Goal: Download file/media

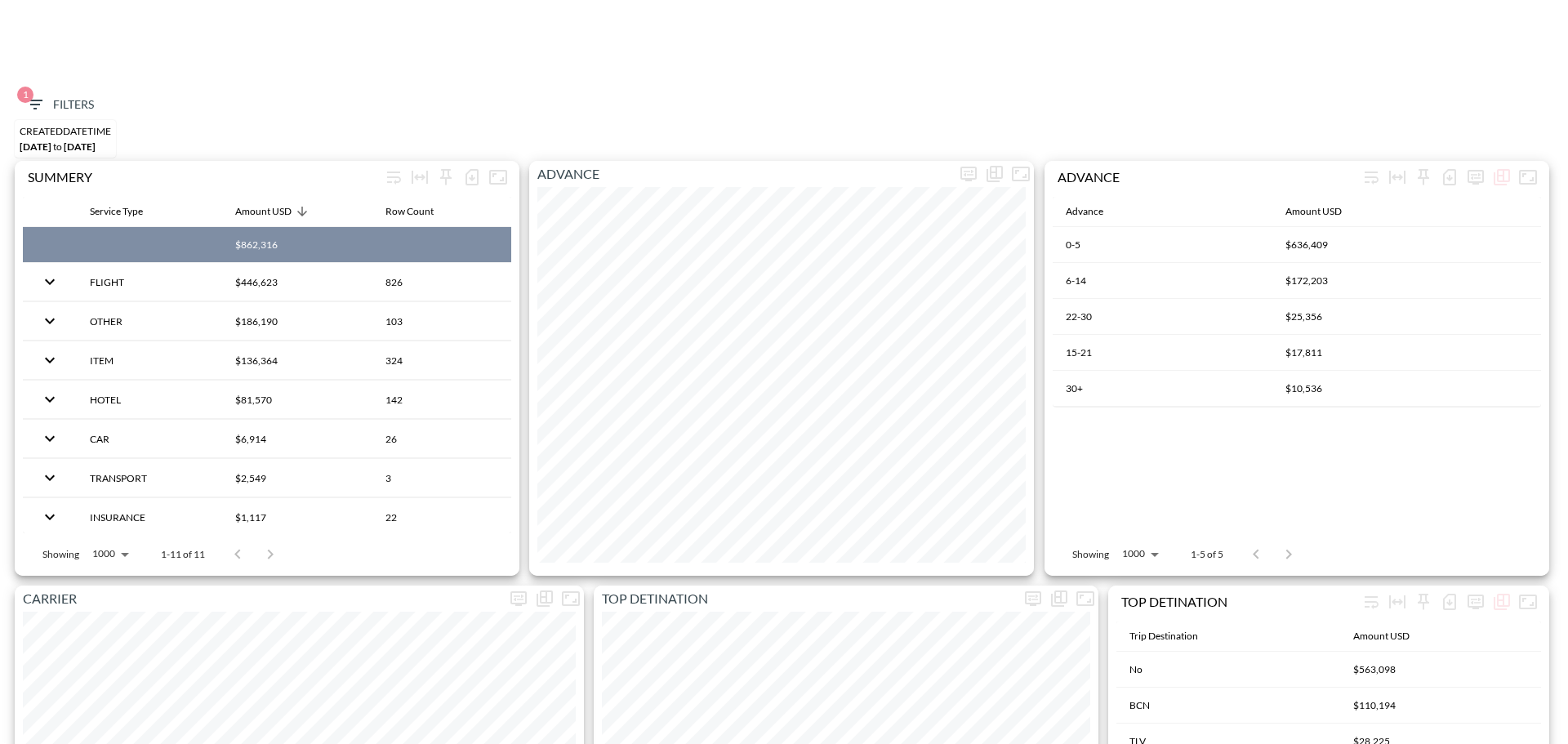
click at [53, 90] on button "1 Filters" at bounding box center [59, 105] width 81 height 31
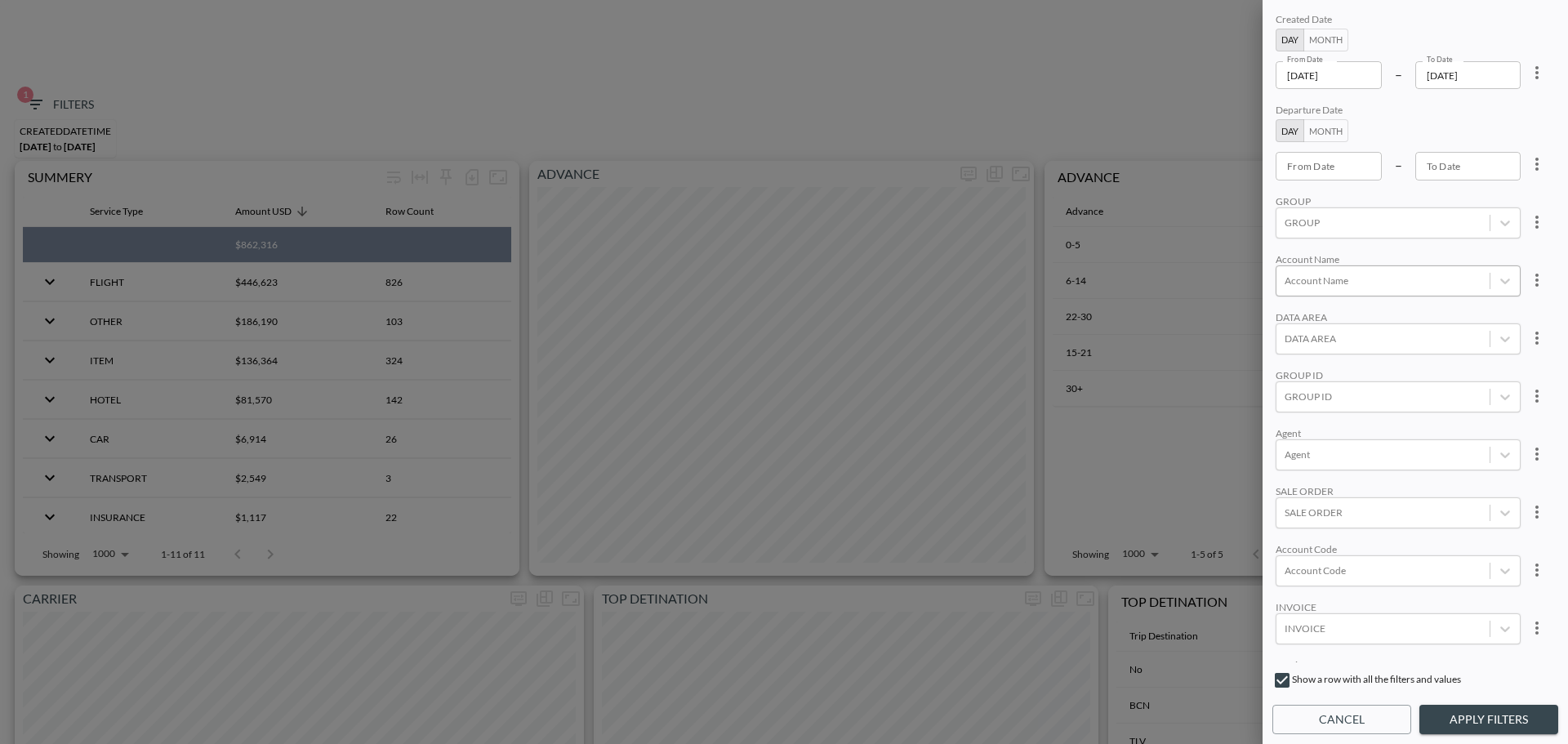
click at [1353, 284] on div at bounding box center [1383, 280] width 197 height 16
click at [1293, 330] on input "CLAROTY ([GEOGRAPHIC_DATA]) LIMITED" at bounding box center [1288, 327] width 34 height 34
click at [1284, 362] on input "CLAROTY INC" at bounding box center [1288, 354] width 34 height 34
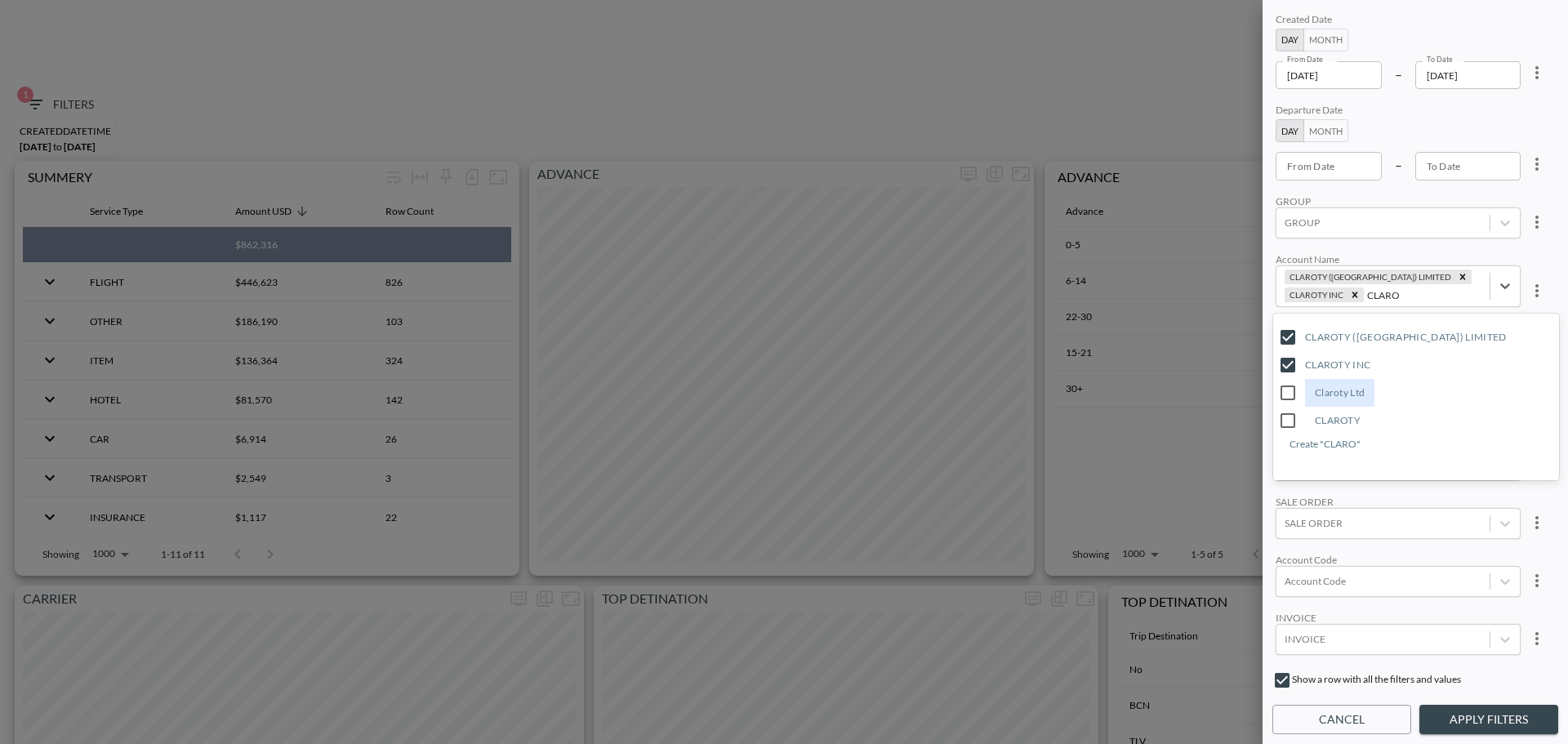
click at [1286, 381] on input "Claroty Ltd" at bounding box center [1288, 392] width 34 height 34
click at [1294, 423] on input "CLAROTY" at bounding box center [1288, 420] width 34 height 34
type input "CLARO"
click at [1417, 250] on div "Created Date Day Month From Date [DATE] From Date – To Date [DATE] To Date Depa…" at bounding box center [1415, 336] width 286 height 652
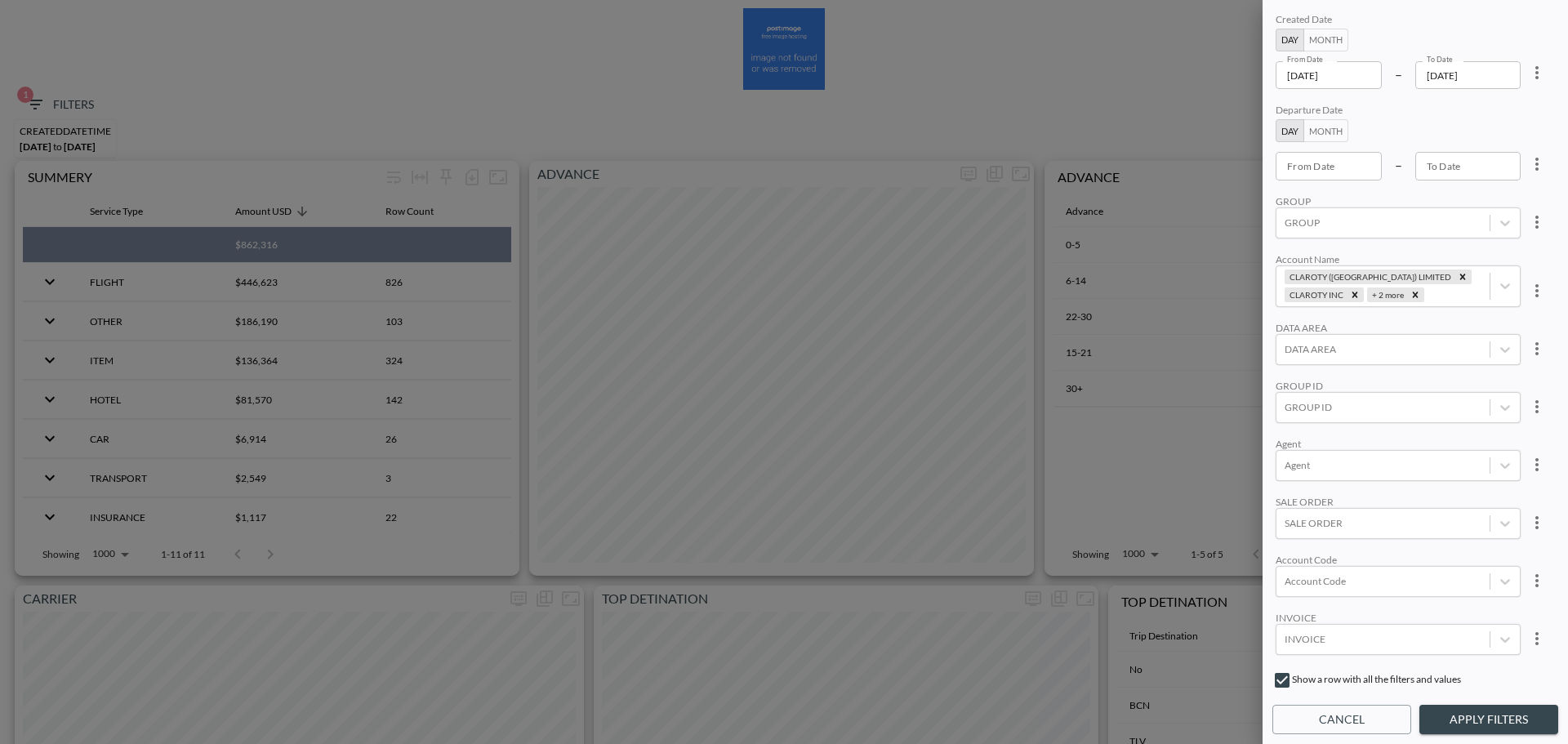
click at [1532, 68] on icon "more" at bounding box center [1537, 72] width 19 height 19
click at [1469, 112] on span "Clear" at bounding box center [1455, 110] width 40 height 19
click at [1360, 152] on input "From Date" at bounding box center [1328, 166] width 106 height 28
type input "YYYY-MM-DD"
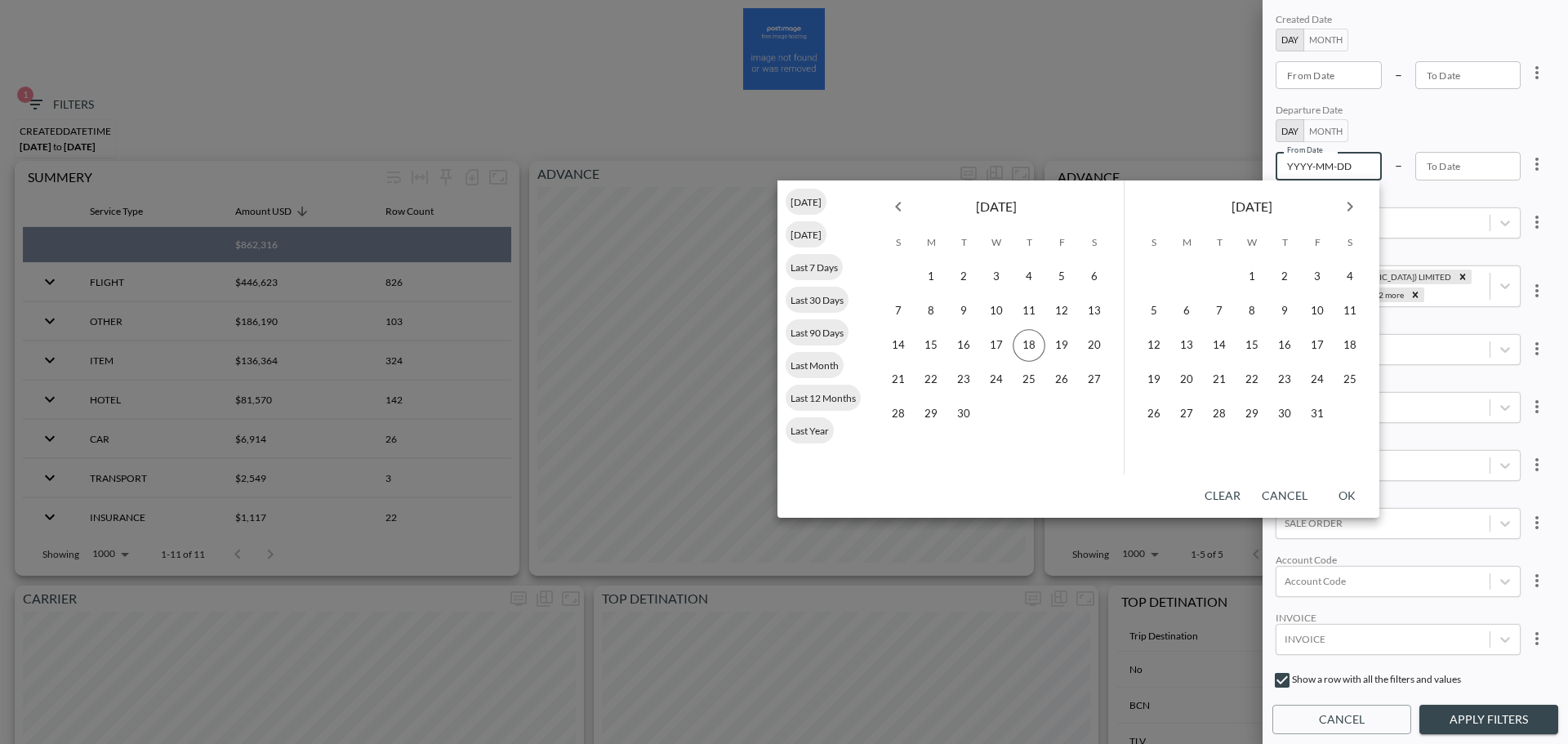
click at [895, 200] on icon "Previous month" at bounding box center [898, 206] width 19 height 19
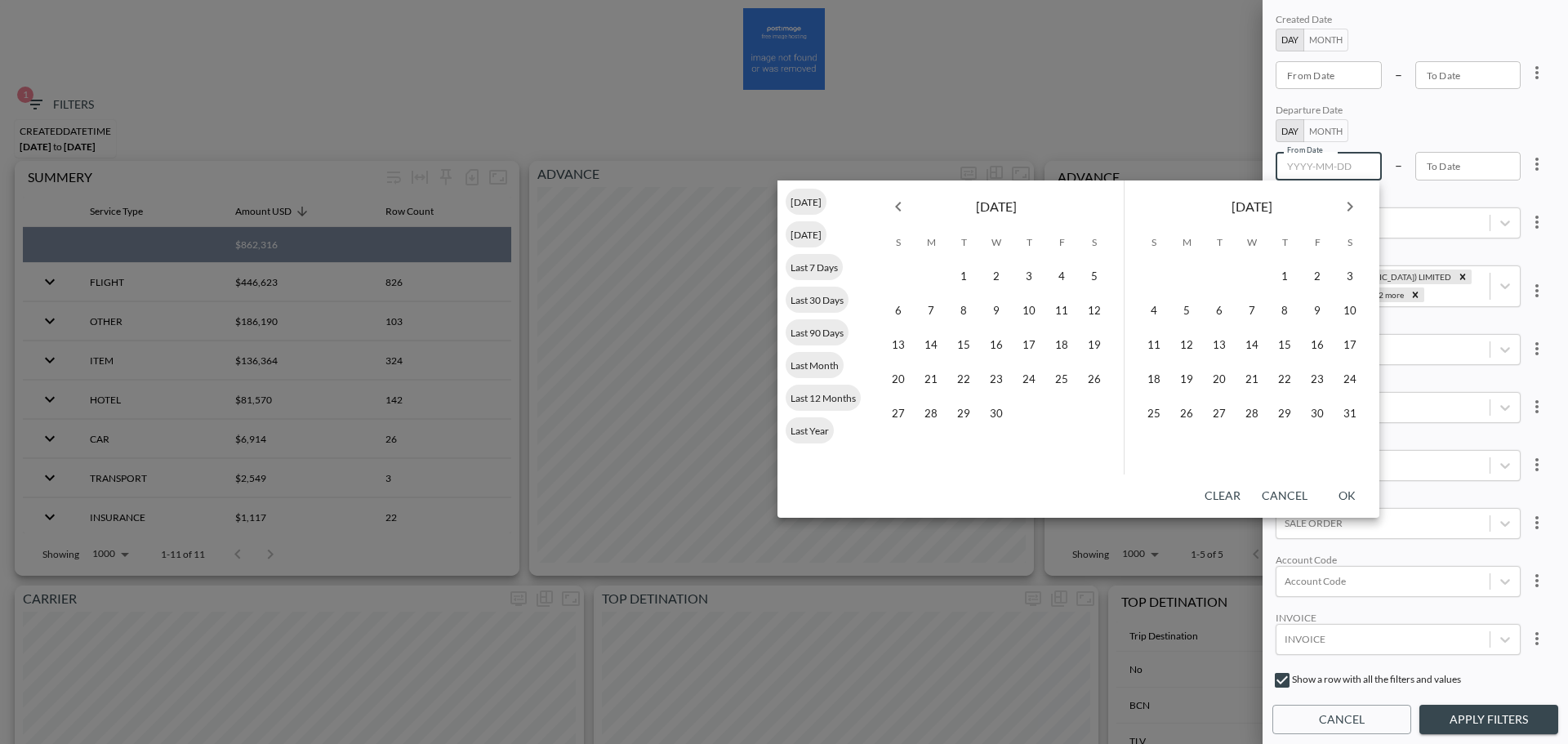
click at [895, 200] on icon "Previous month" at bounding box center [898, 206] width 19 height 19
click at [909, 210] on button "Previous month" at bounding box center [898, 206] width 32 height 32
click at [1003, 275] on button "1" at bounding box center [996, 277] width 32 height 32
type input "[DATE]"
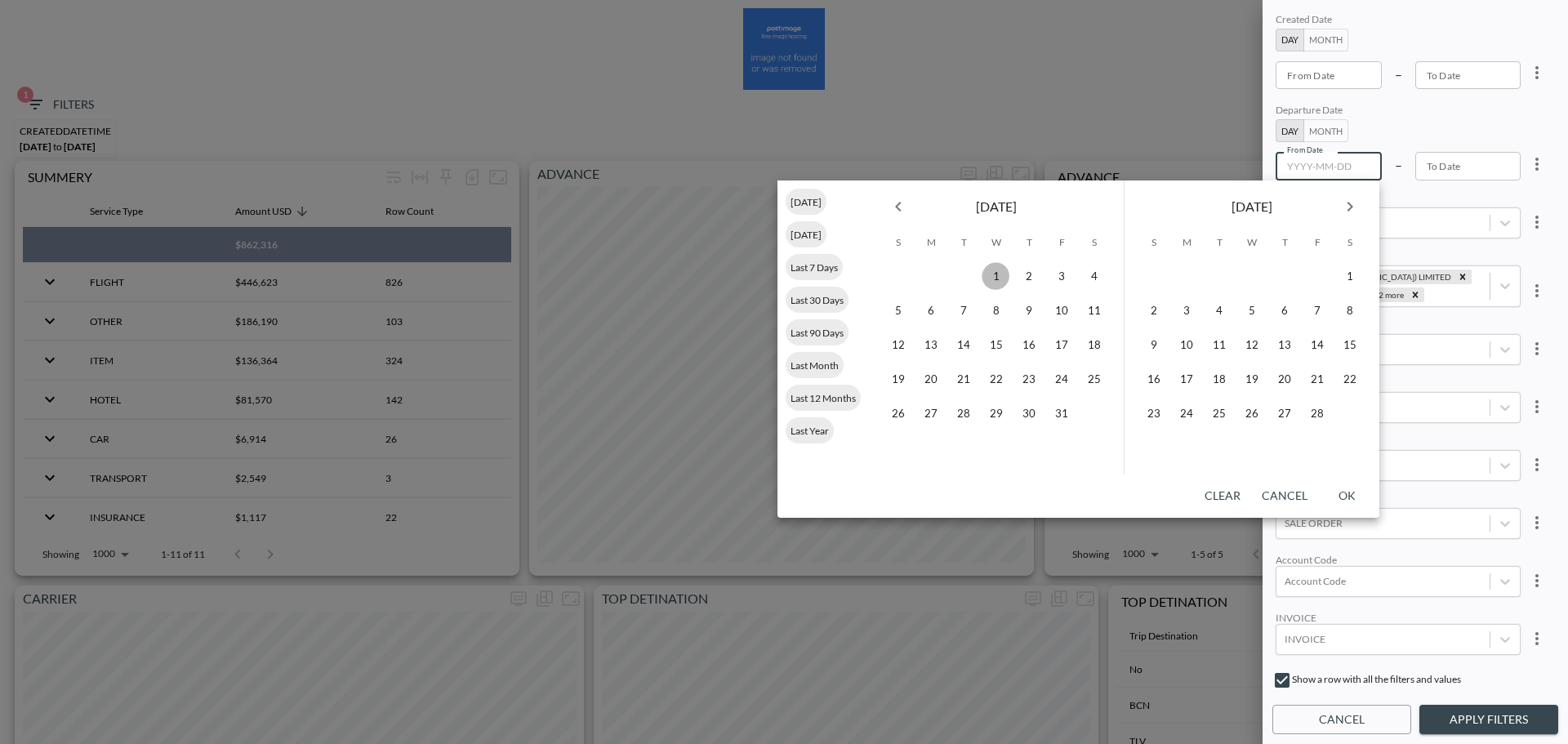
type input "YYYY-MM-DD"
click at [1350, 216] on icon "Next month" at bounding box center [1350, 206] width 19 height 19
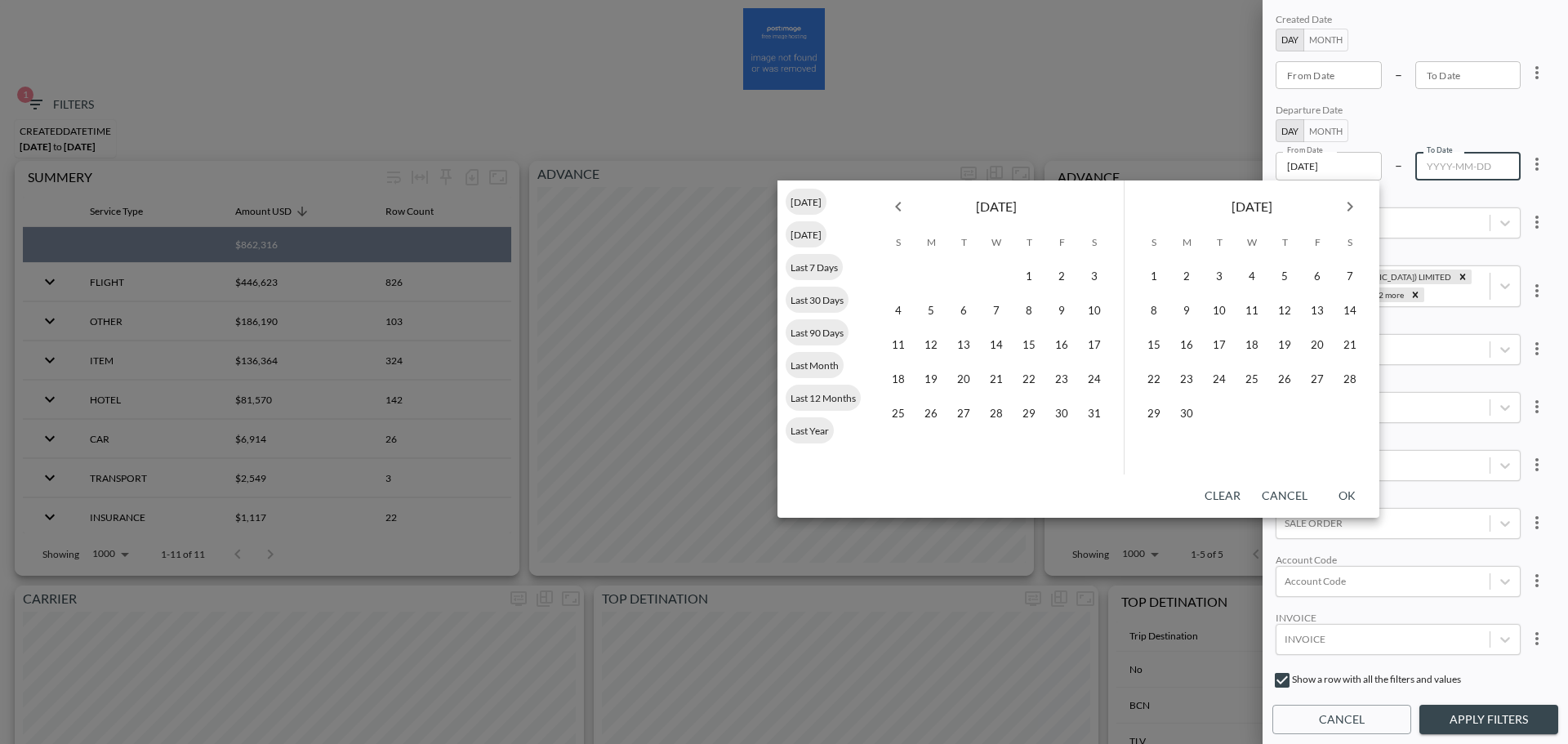
click at [1350, 216] on icon "Next month" at bounding box center [1350, 206] width 19 height 19
click at [1257, 348] on button "17" at bounding box center [1252, 345] width 32 height 32
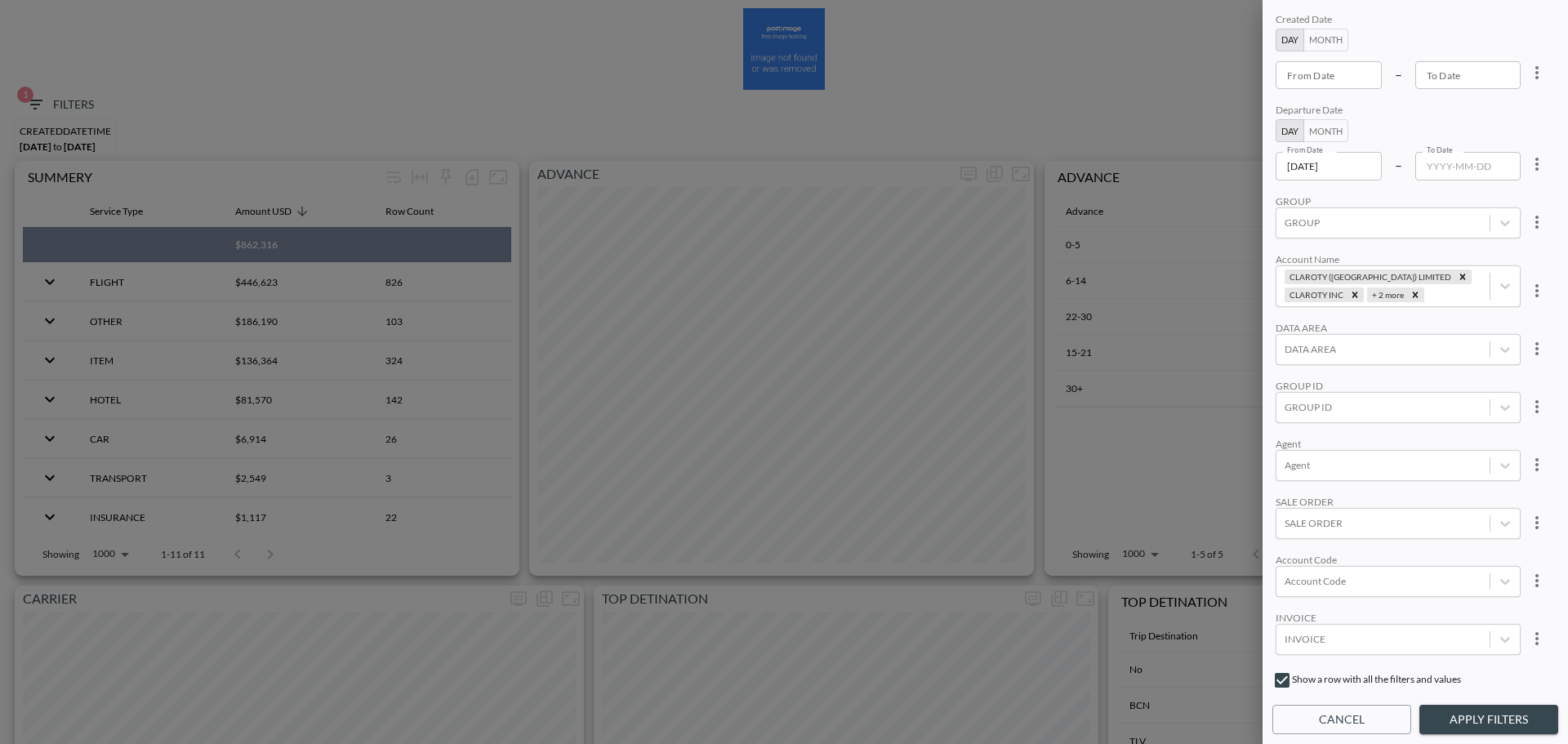
type input "[DATE]"
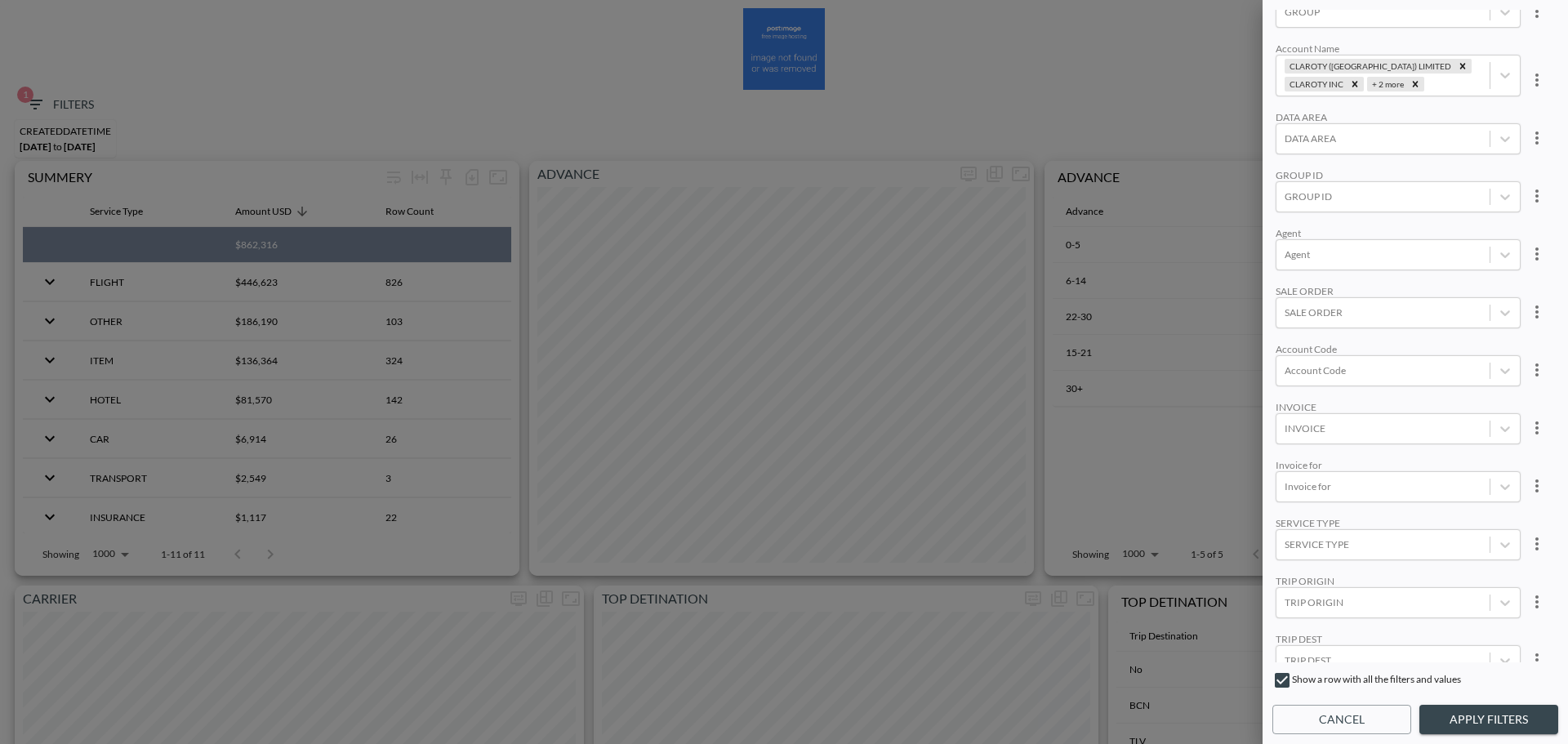
scroll to position [236, 0]
click at [1354, 522] on div at bounding box center [1383, 527] width 197 height 16
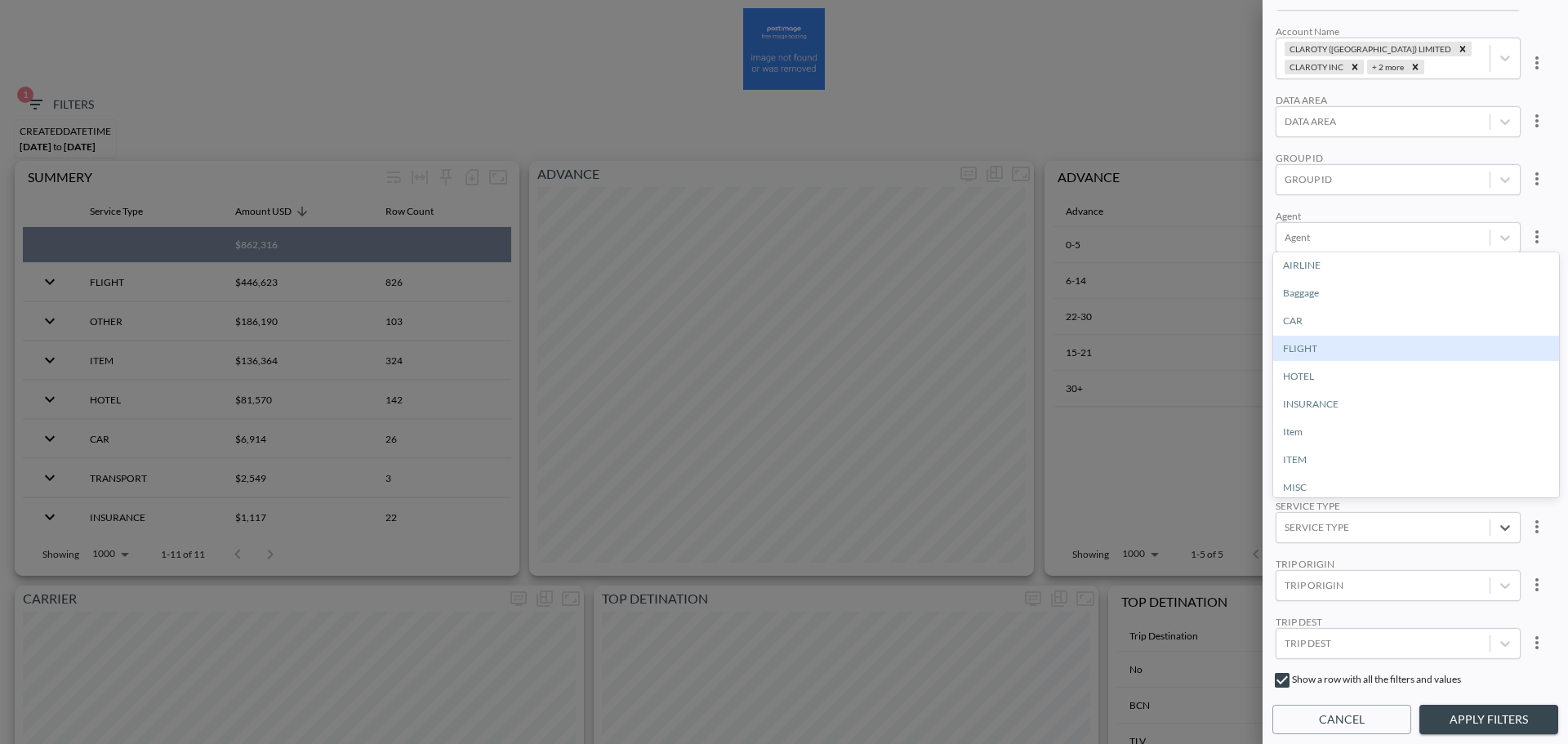
click at [1340, 345] on div "FLIGHT" at bounding box center [1416, 348] width 286 height 25
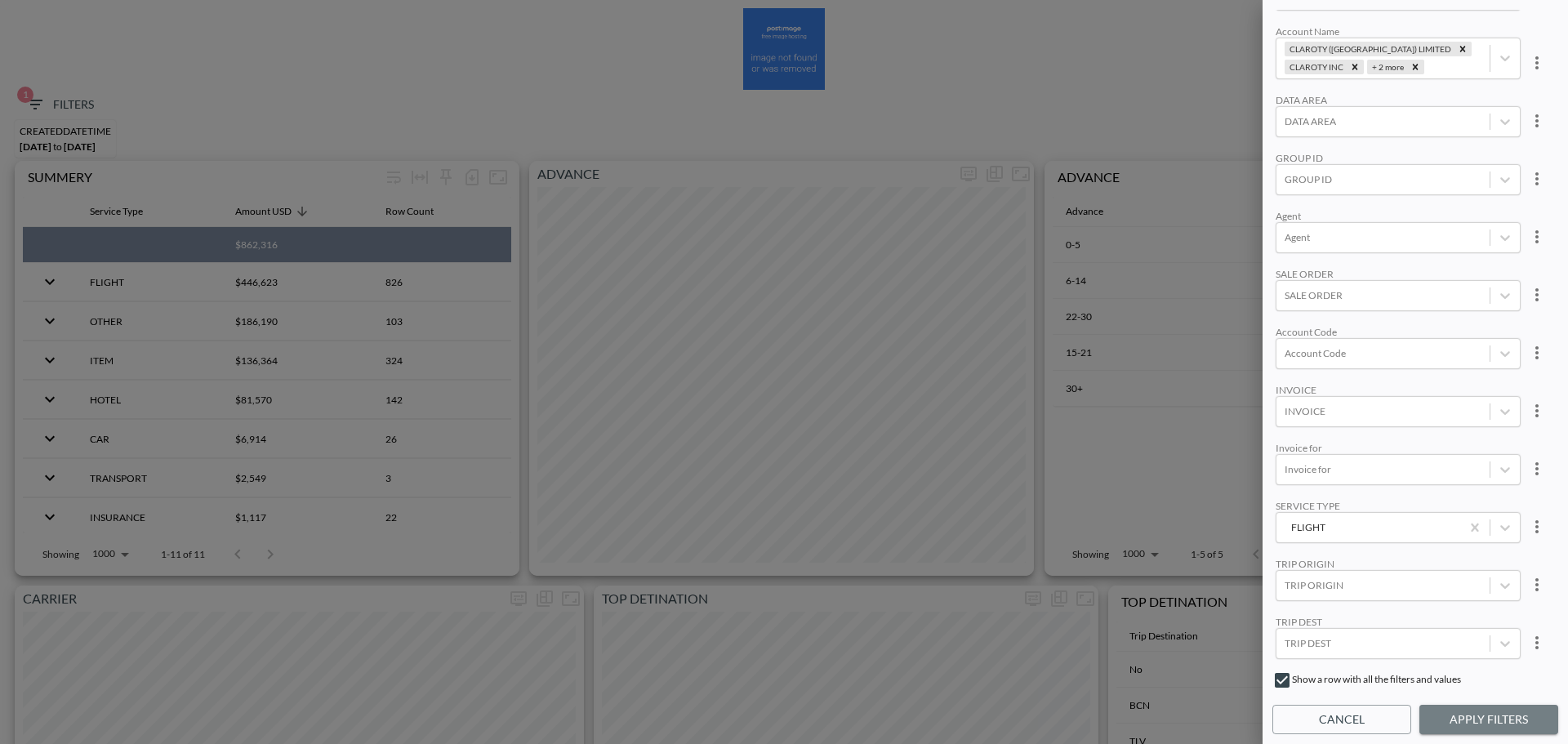
click at [1492, 733] on button "Apply Filters" at bounding box center [1489, 720] width 139 height 31
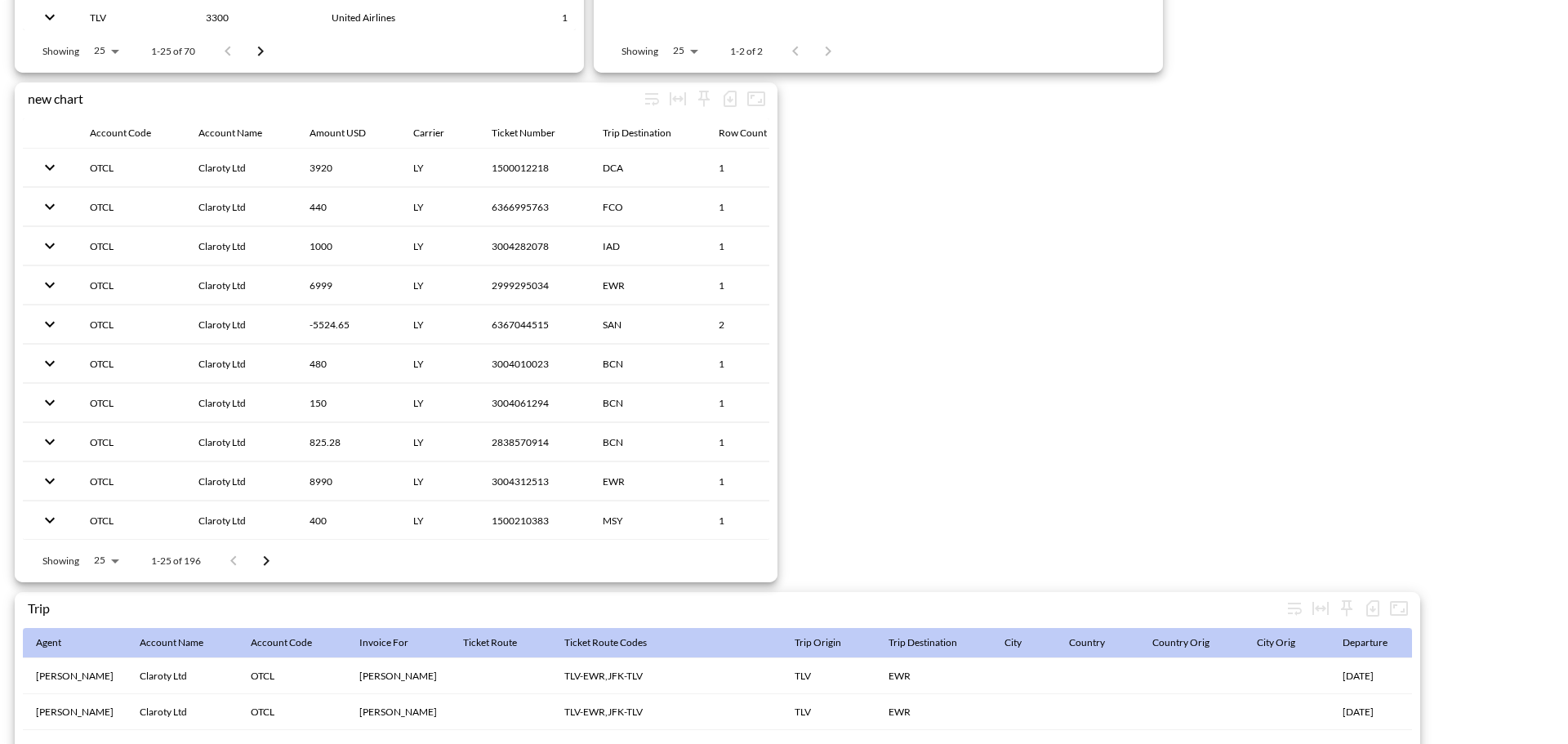
scroll to position [2524, 0]
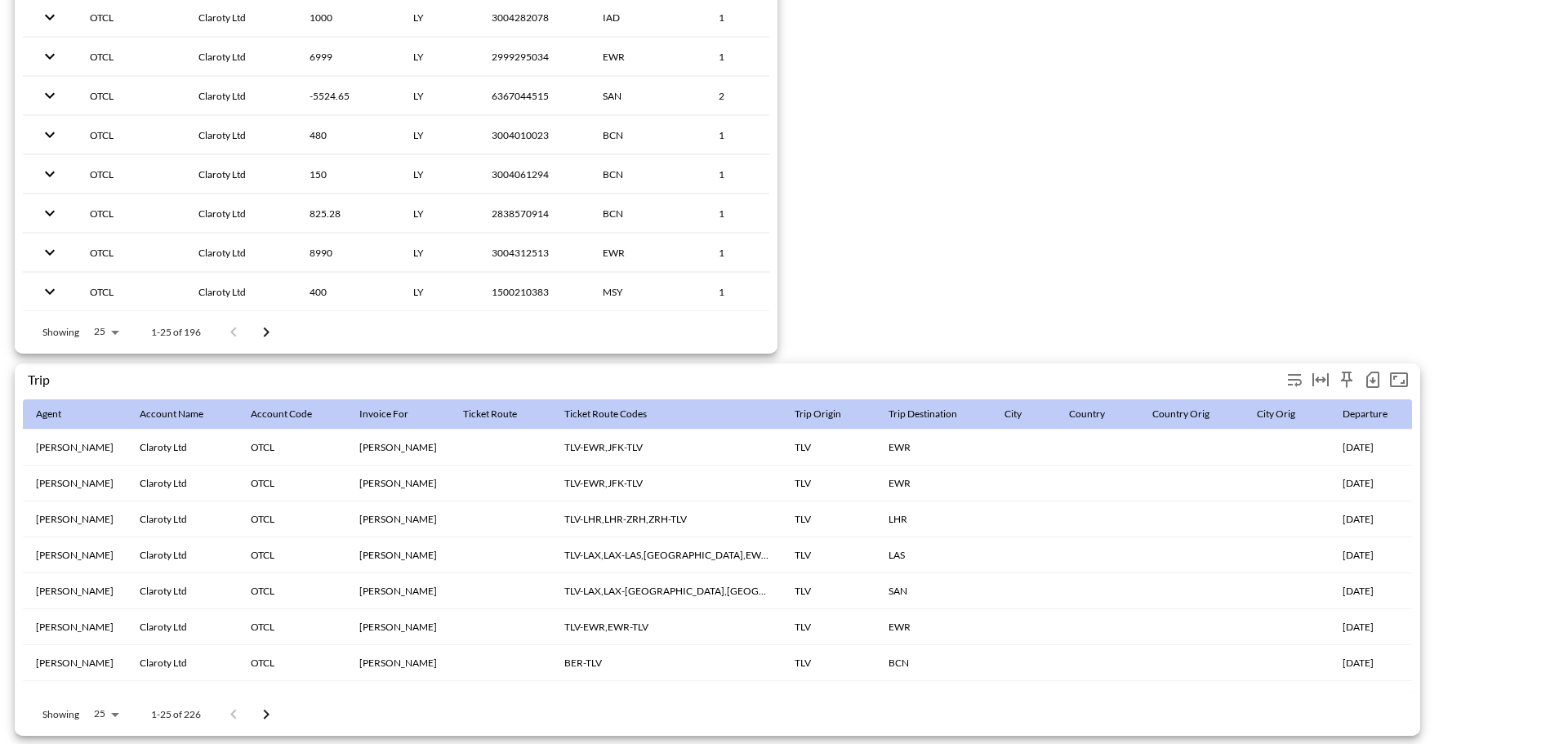
click at [1369, 376] on icon "button" at bounding box center [1373, 379] width 19 height 19
click at [1266, 403] on li "Download CSV ( 226 Rows )" at bounding box center [1284, 406] width 199 height 30
